Goal: Task Accomplishment & Management: Manage account settings

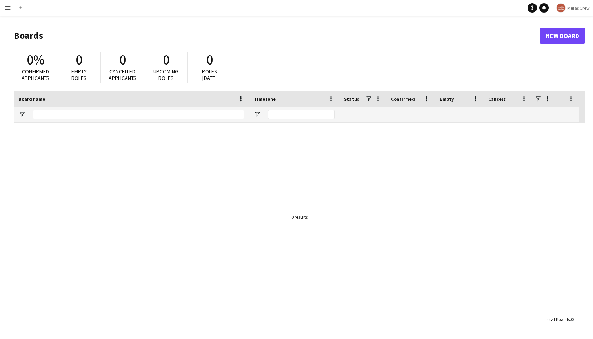
click at [570, 6] on span "Melas Crew" at bounding box center [578, 8] width 23 height 6
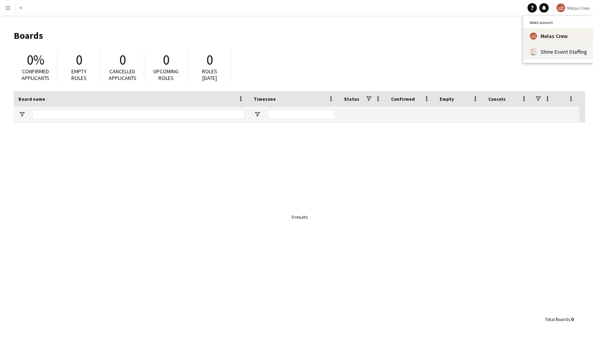
click at [559, 55] on span "Shine Event Staffing" at bounding box center [564, 51] width 47 height 7
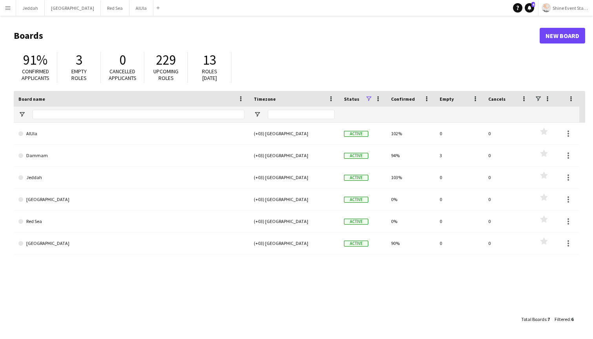
click at [6, 9] on app-icon "Menu" at bounding box center [8, 8] width 6 height 6
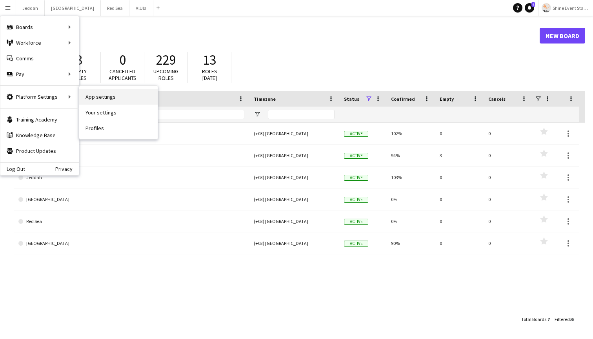
click at [110, 98] on link "App settings" at bounding box center [118, 97] width 78 height 16
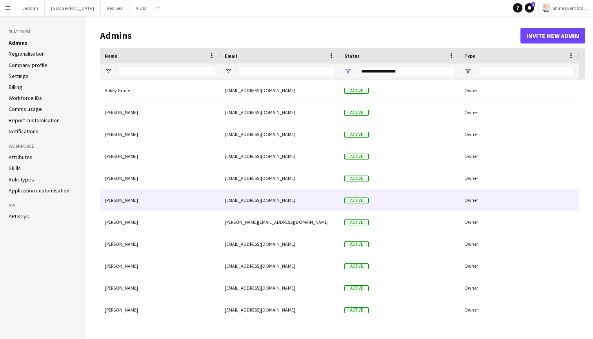
click at [226, 205] on div "ghiath.imadi@letsshineksa.com" at bounding box center [280, 200] width 120 height 22
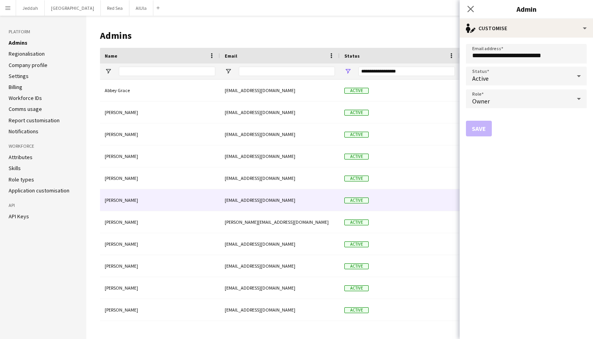
click at [504, 82] on div "Active" at bounding box center [518, 76] width 105 height 19
click at [526, 183] on div at bounding box center [296, 169] width 593 height 339
